Goal: Browse casually: Explore the website without a specific task or goal

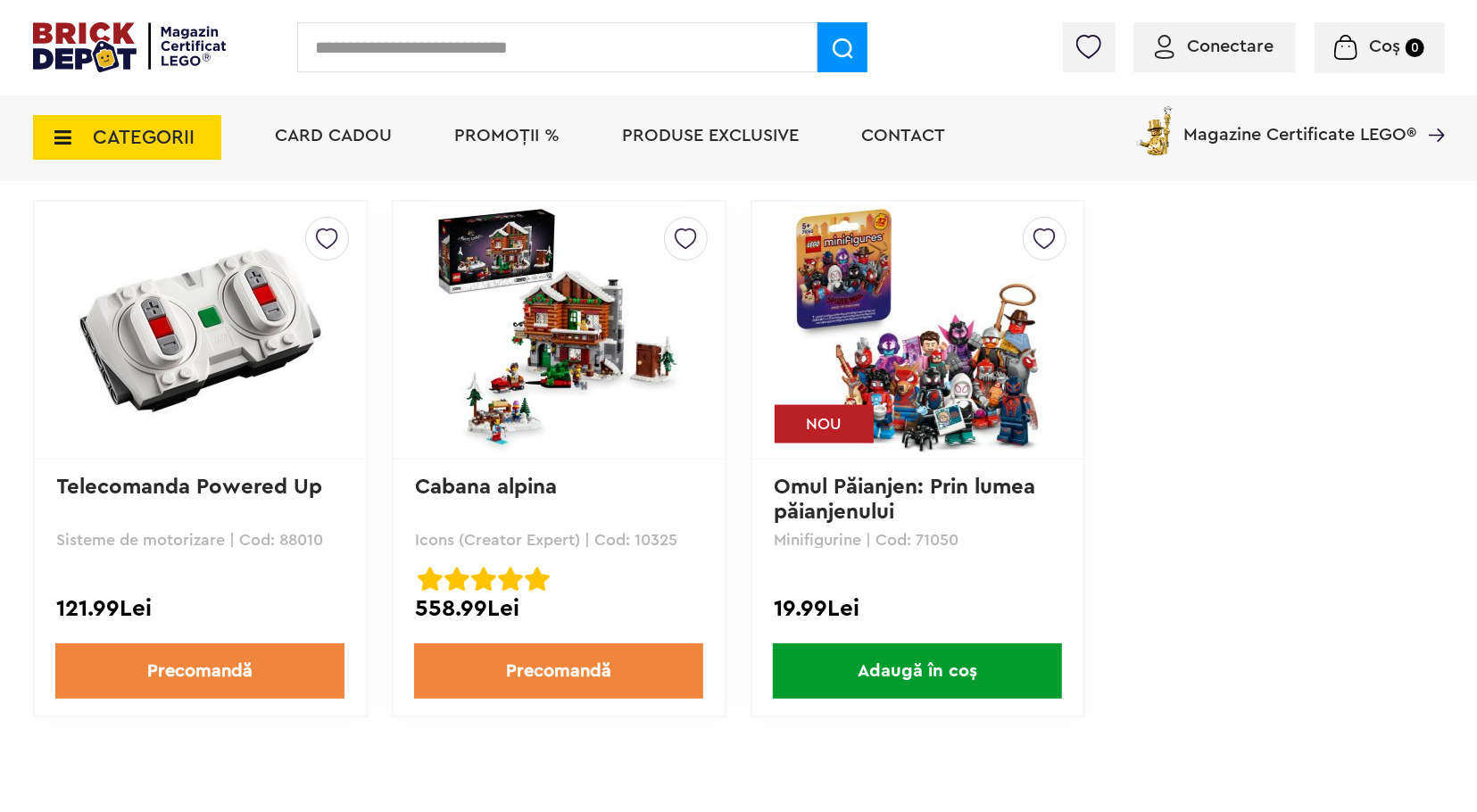
scroll to position [1696, 0]
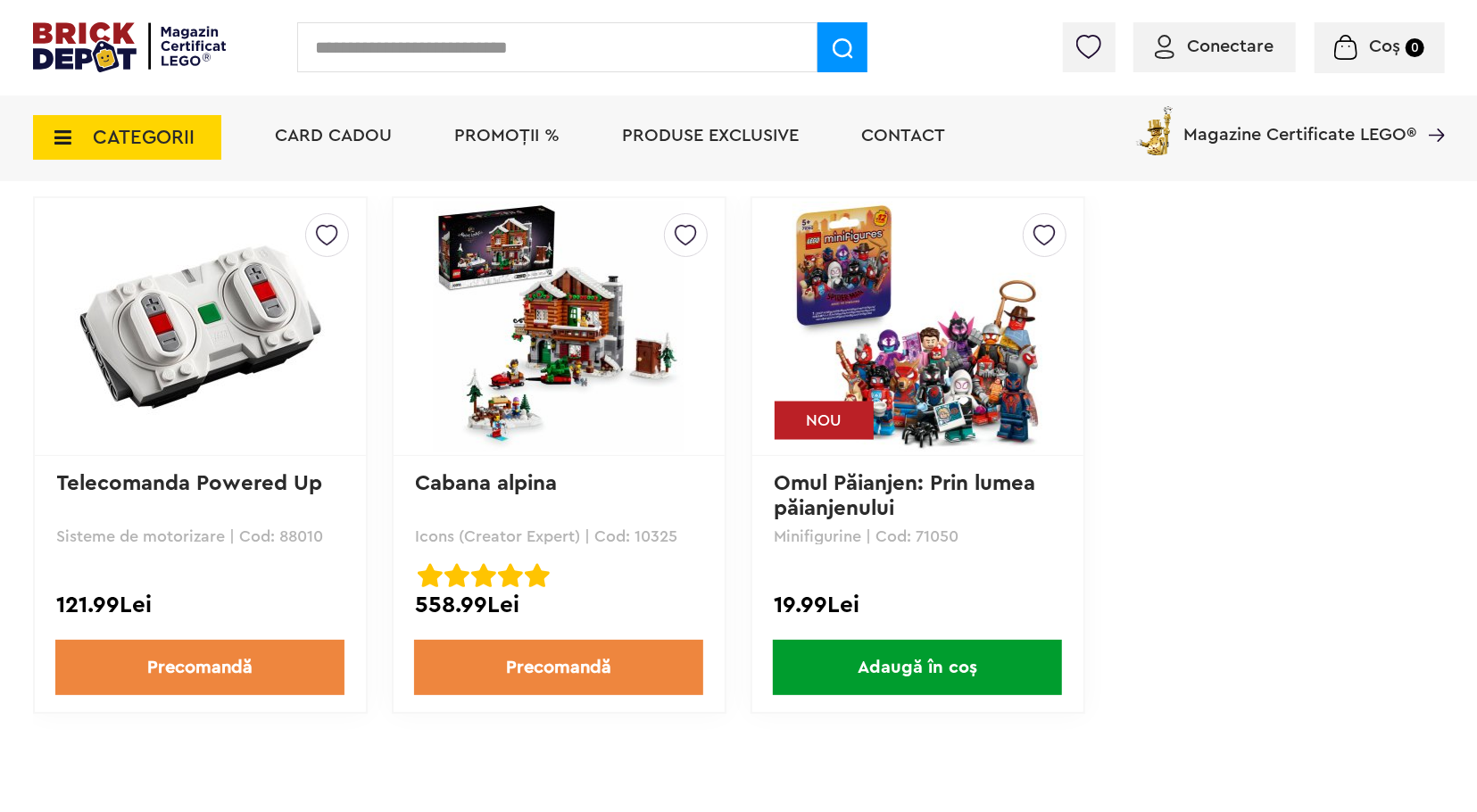
click at [537, 316] on img at bounding box center [558, 326] width 250 height 249
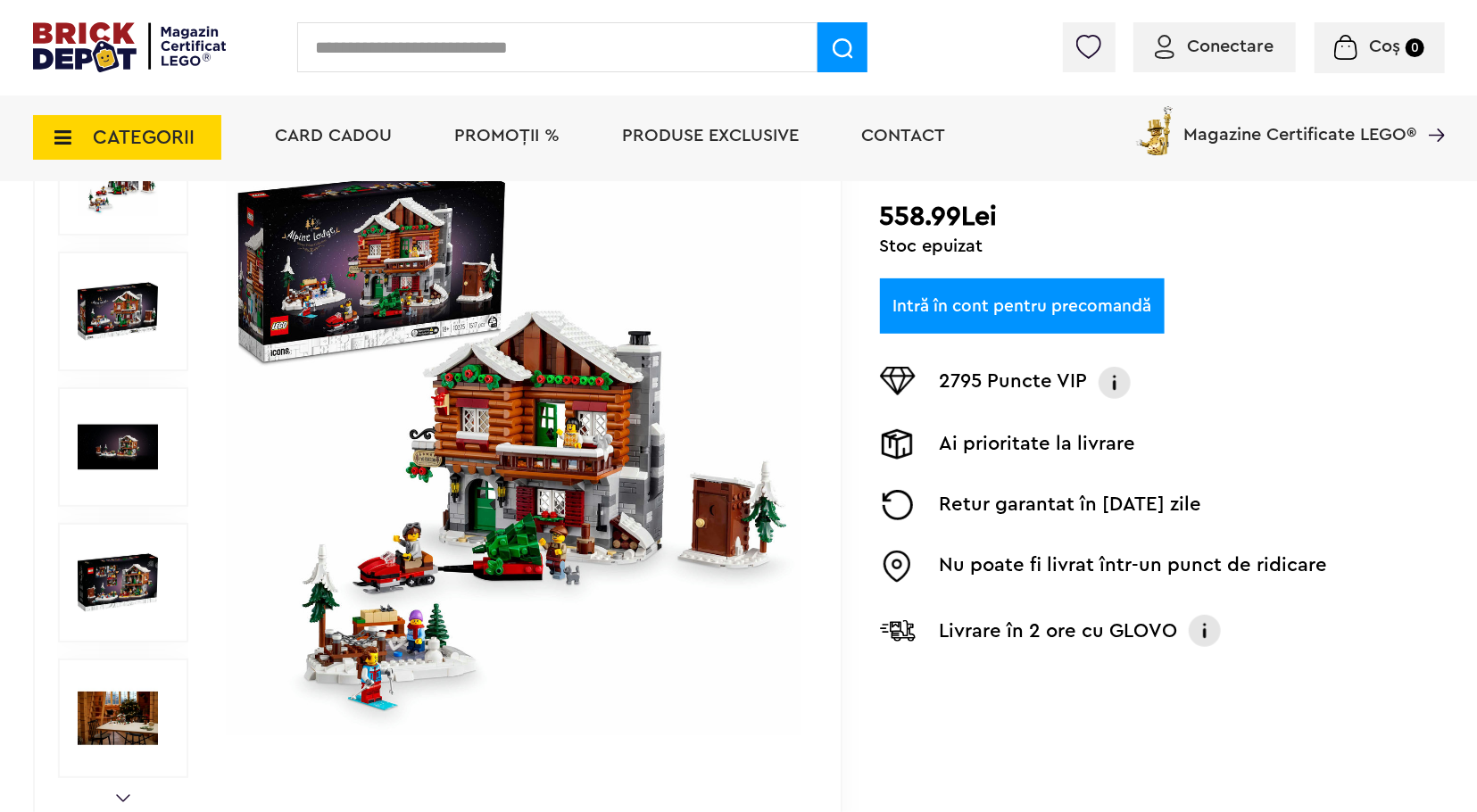
scroll to position [268, 0]
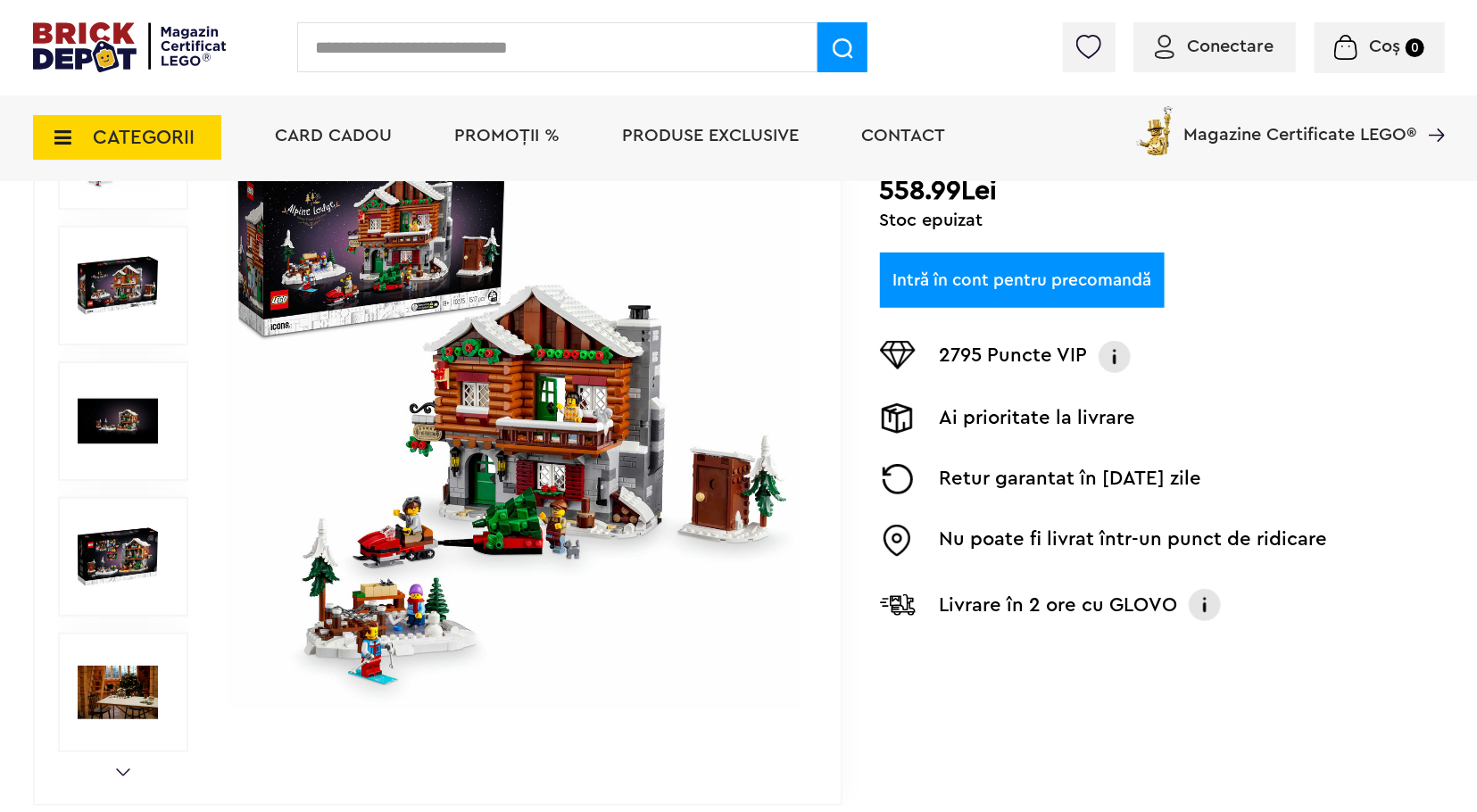
click at [116, 558] on img at bounding box center [117, 556] width 80 height 80
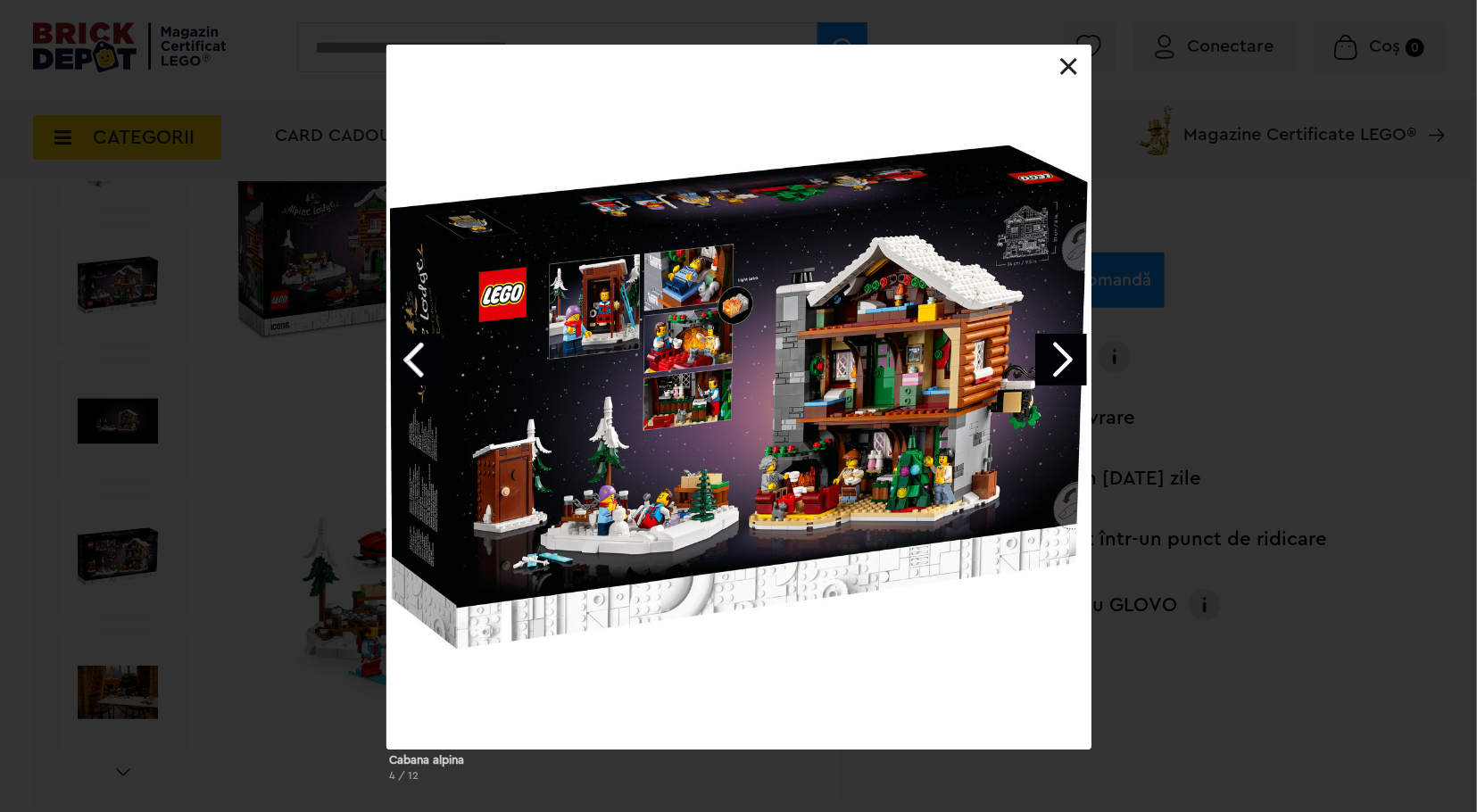
click at [1065, 365] on link "Next image" at bounding box center [1062, 360] width 52 height 52
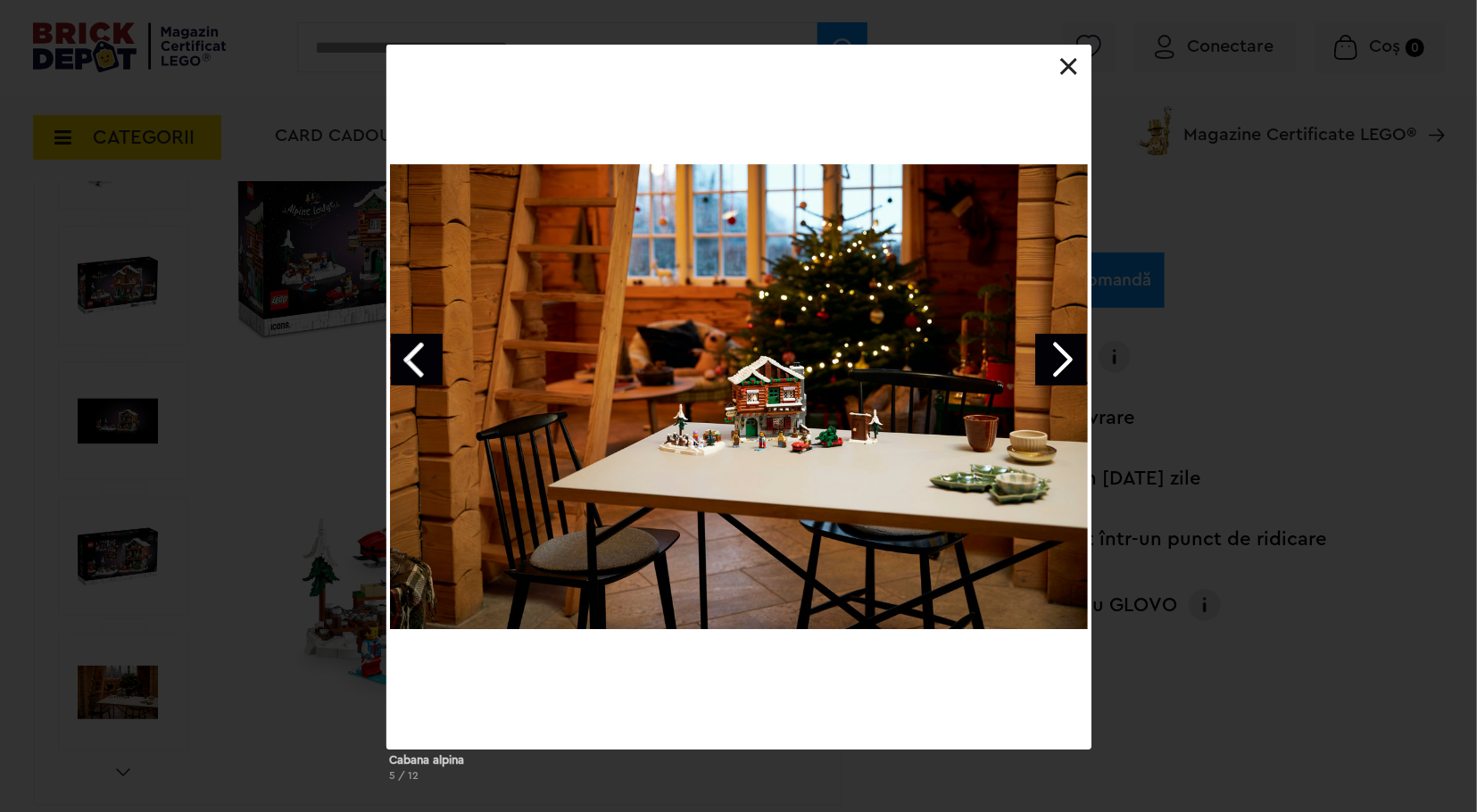
click at [1065, 365] on link "Next image" at bounding box center [1062, 360] width 52 height 52
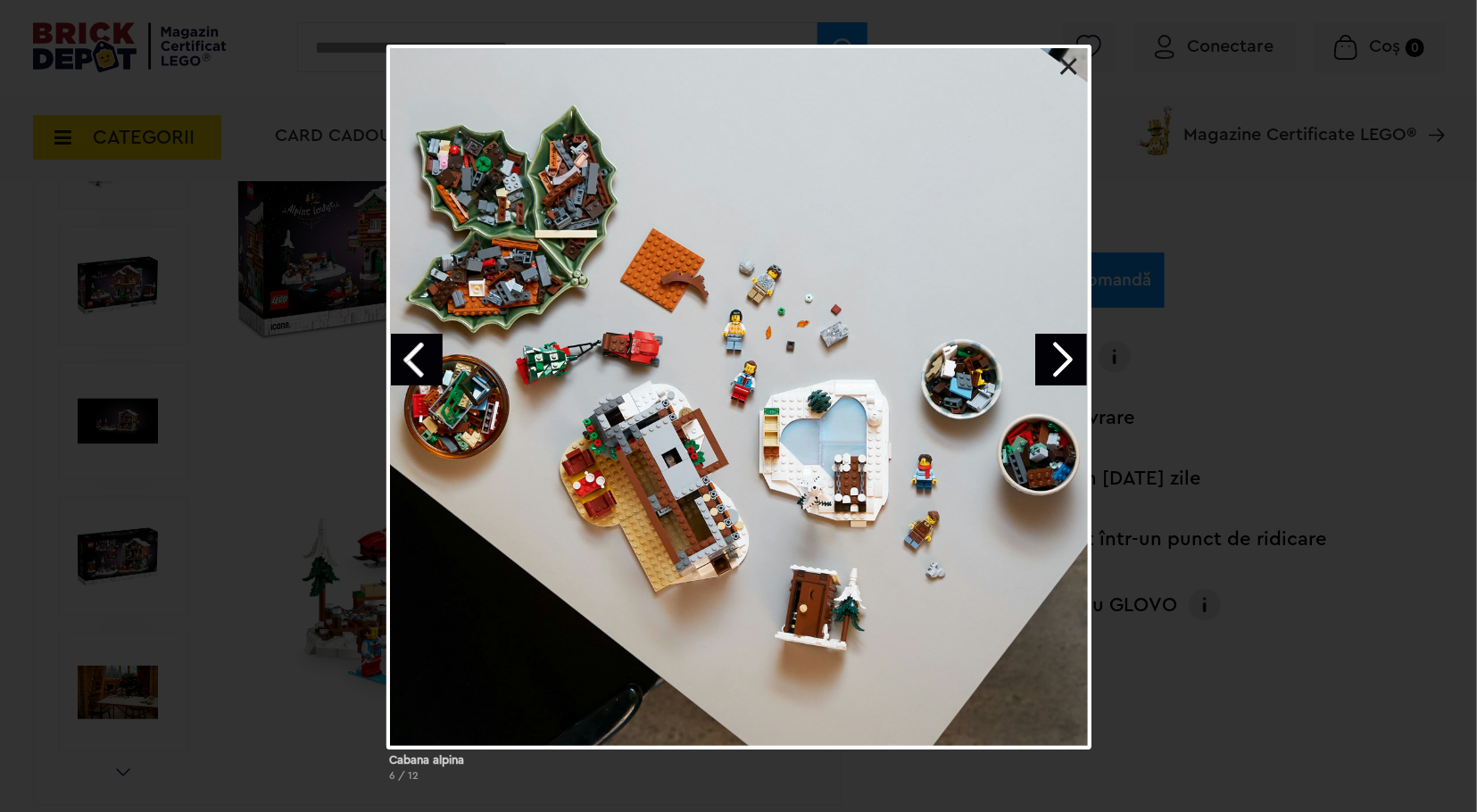
click at [1073, 67] on link at bounding box center [1069, 66] width 17 height 17
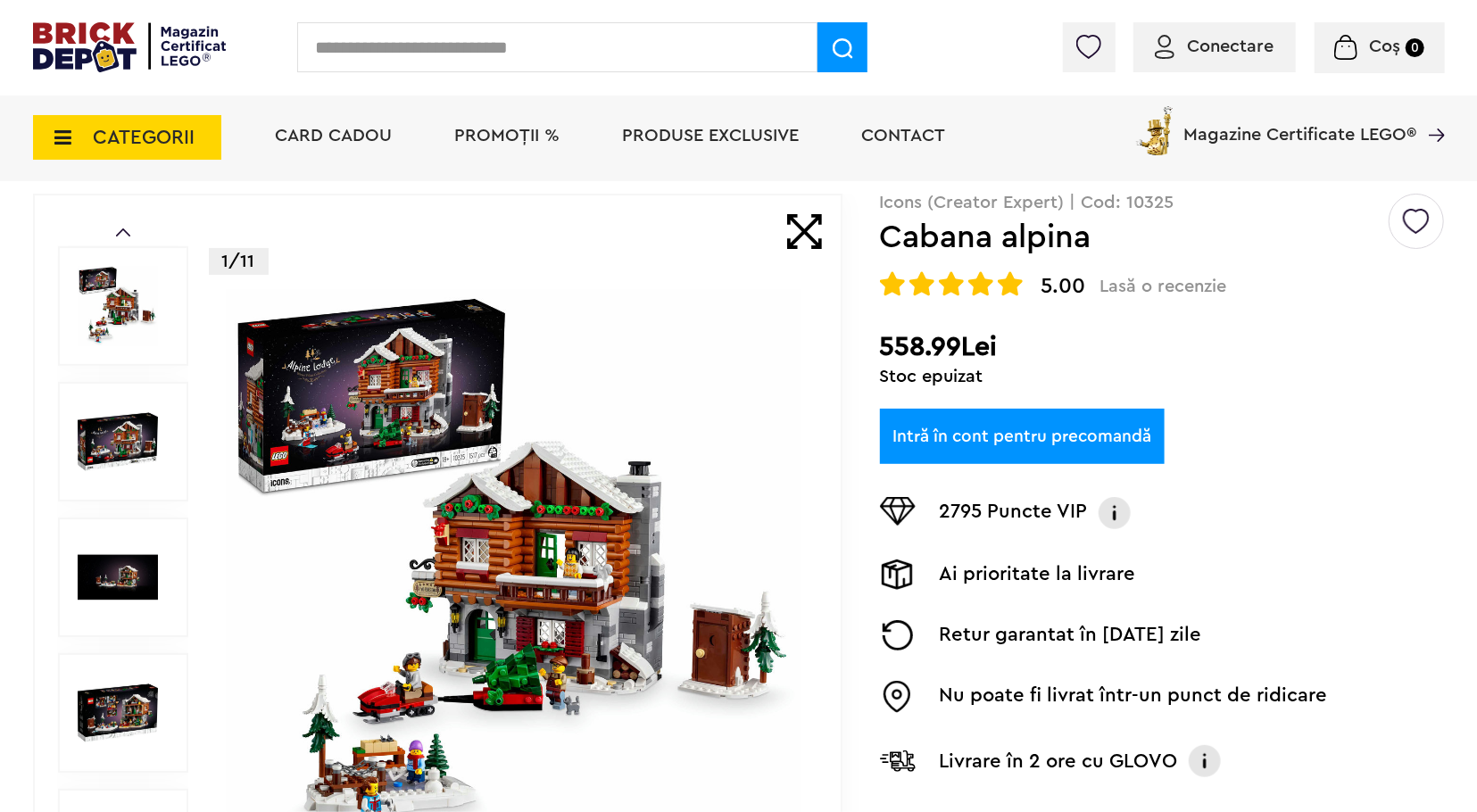
scroll to position [0, 0]
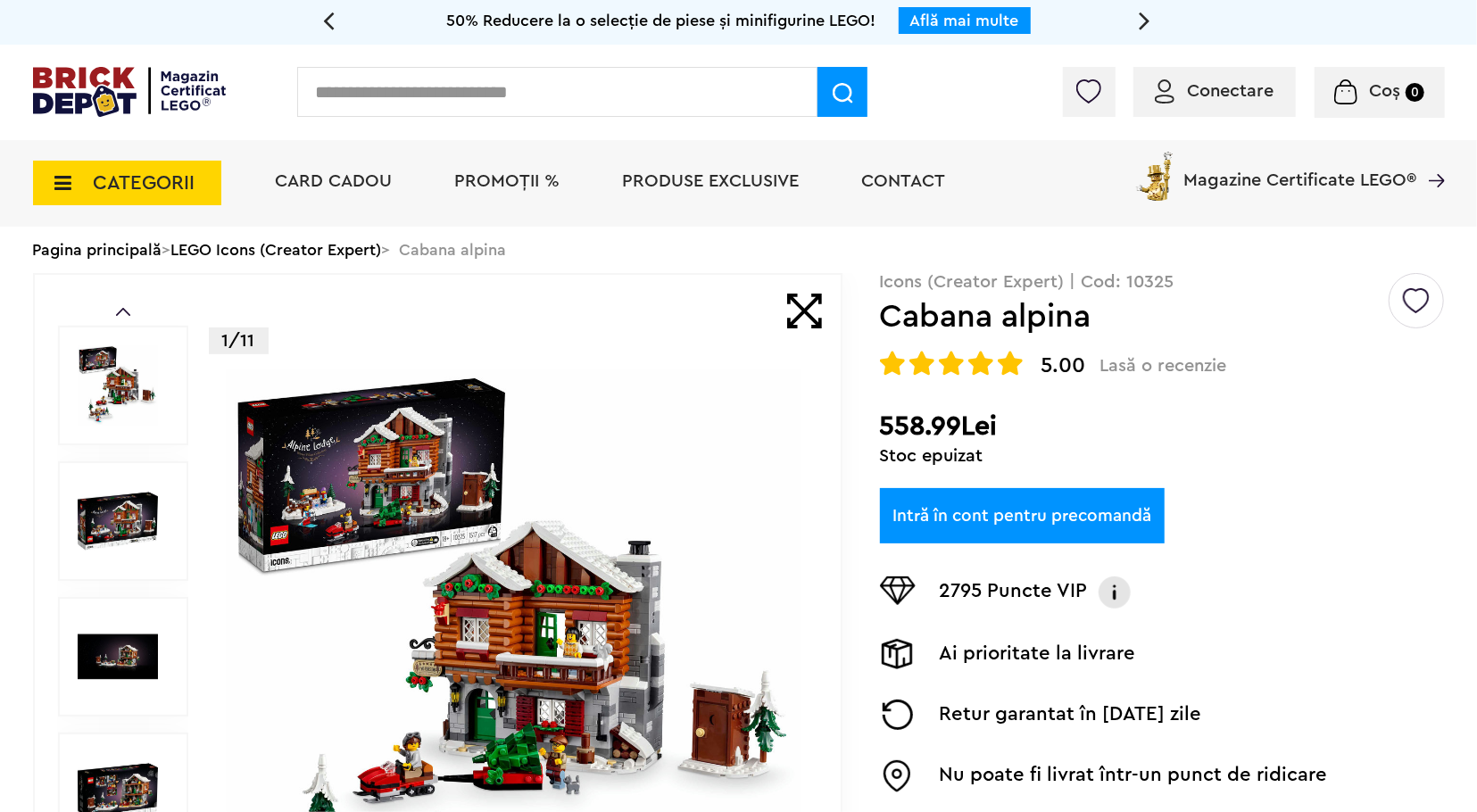
click at [84, 95] on img at bounding box center [130, 92] width 193 height 50
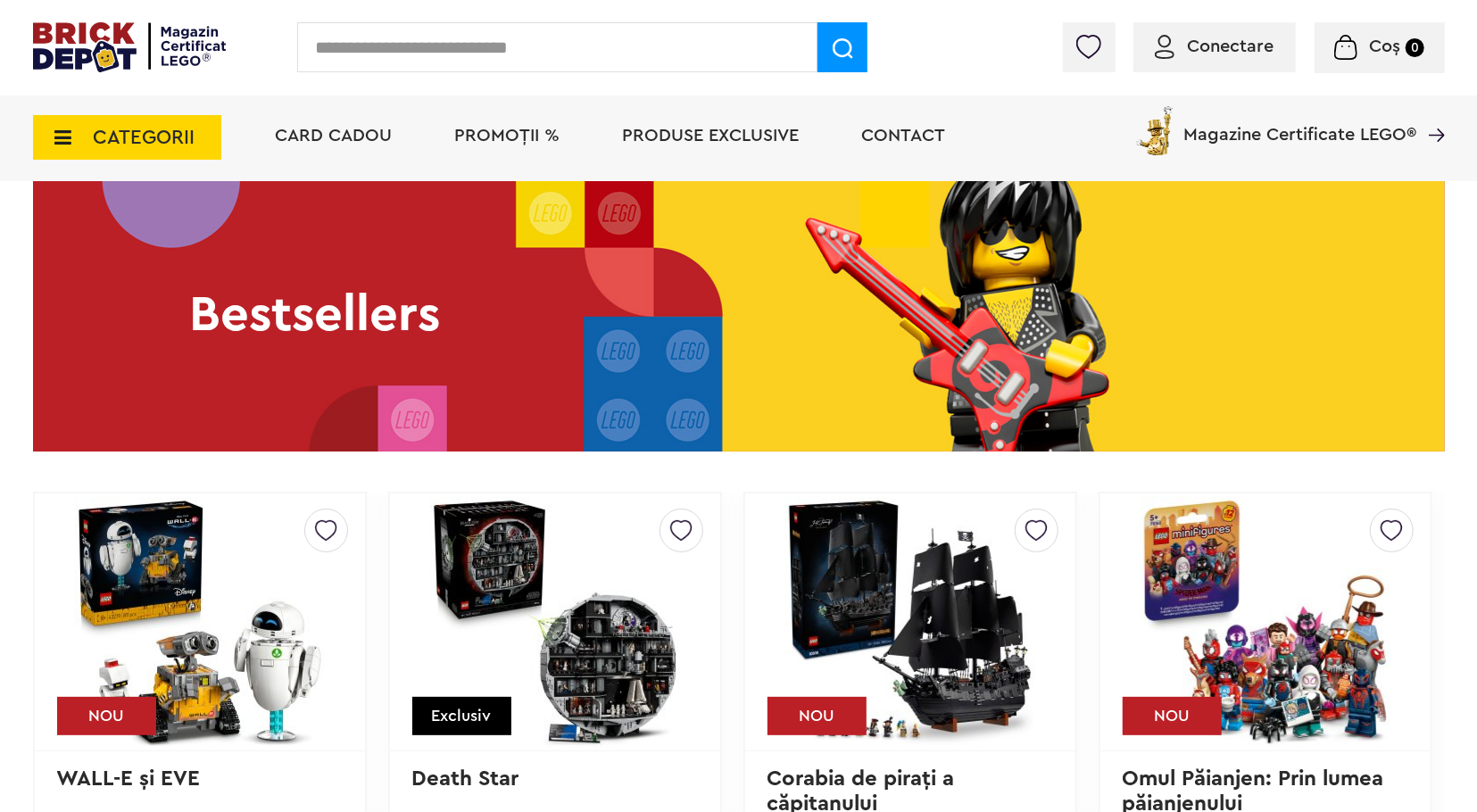
scroll to position [2588, 0]
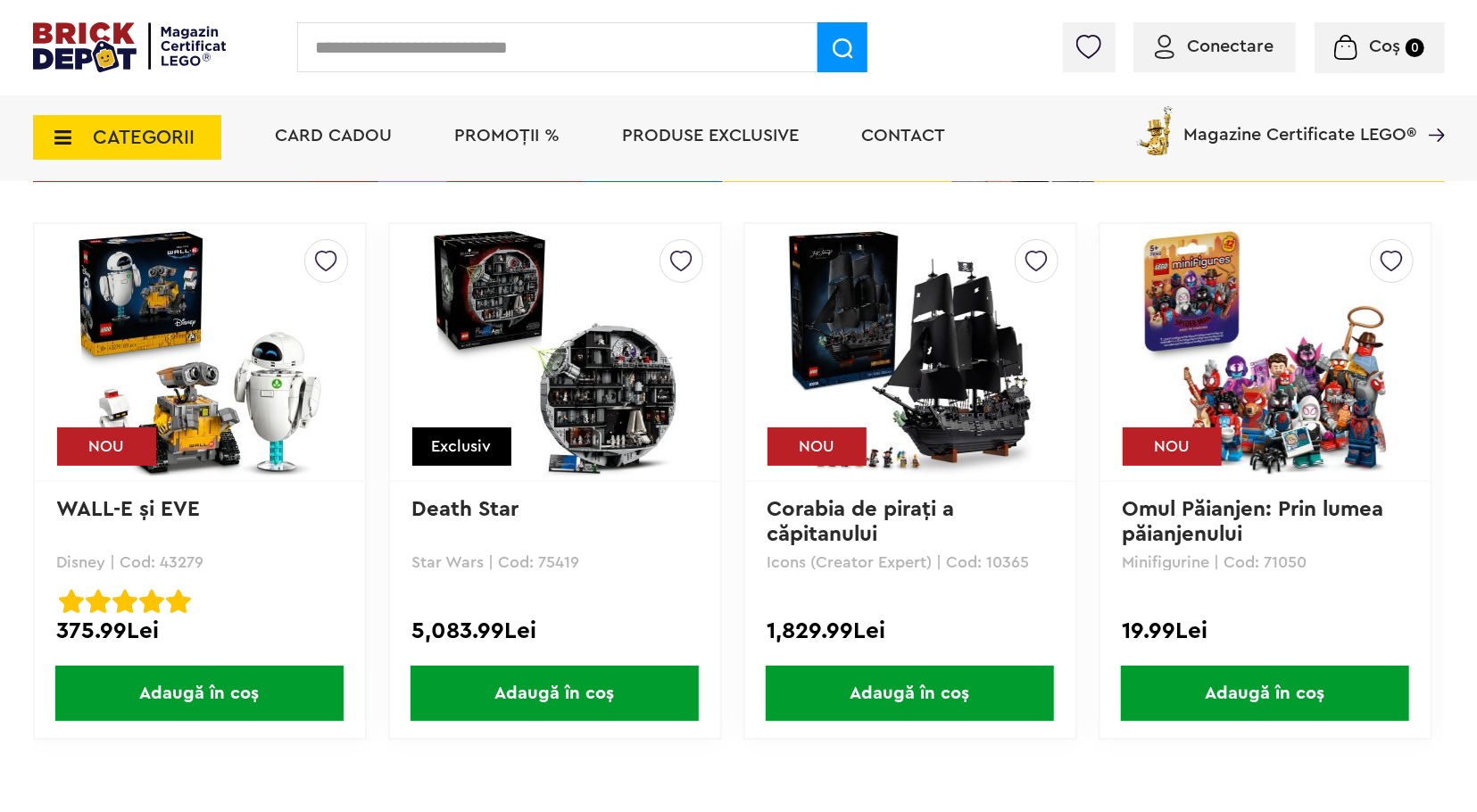
click at [913, 383] on img at bounding box center [910, 352] width 250 height 249
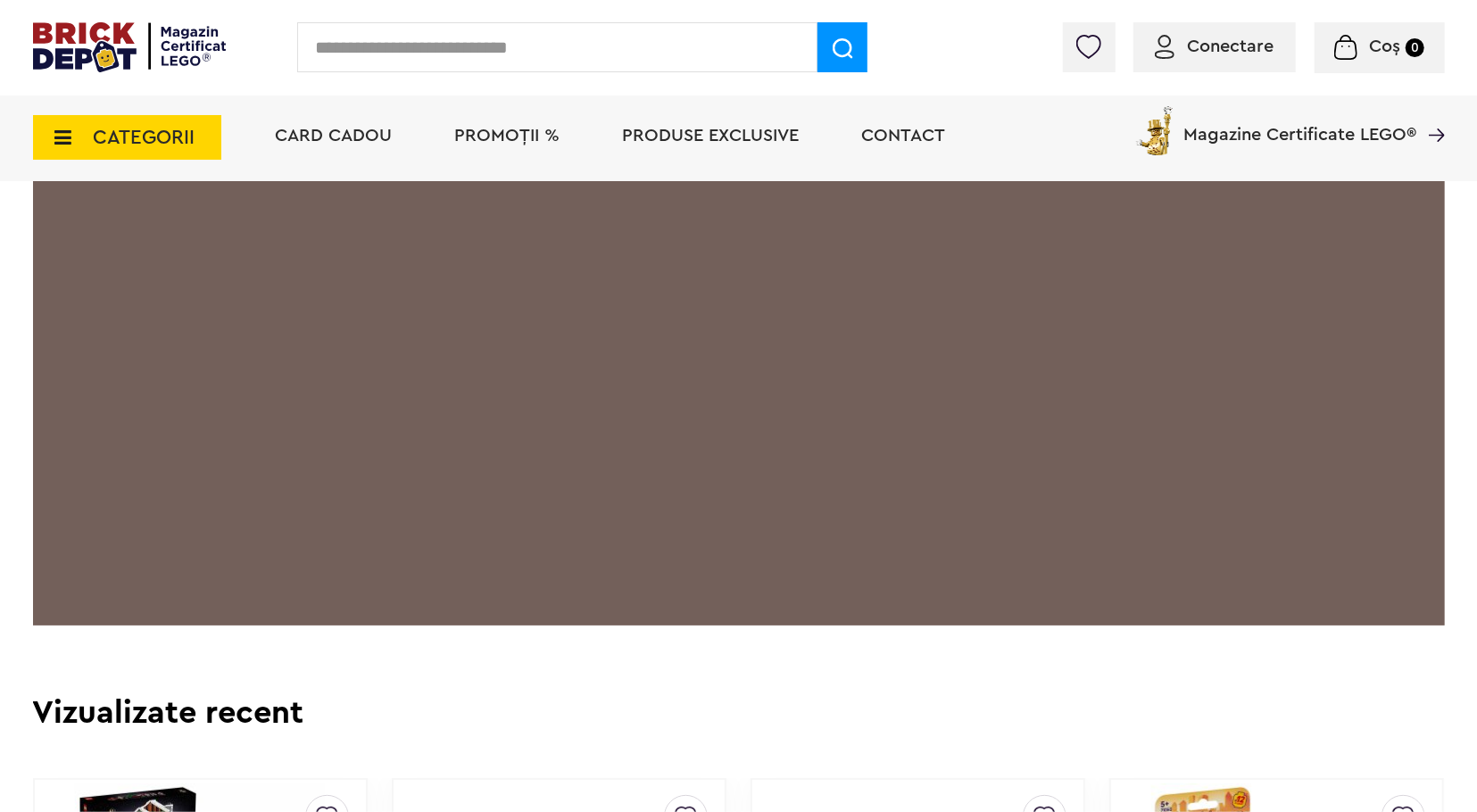
scroll to position [4016, 0]
